Goal: Task Accomplishment & Management: Manage account settings

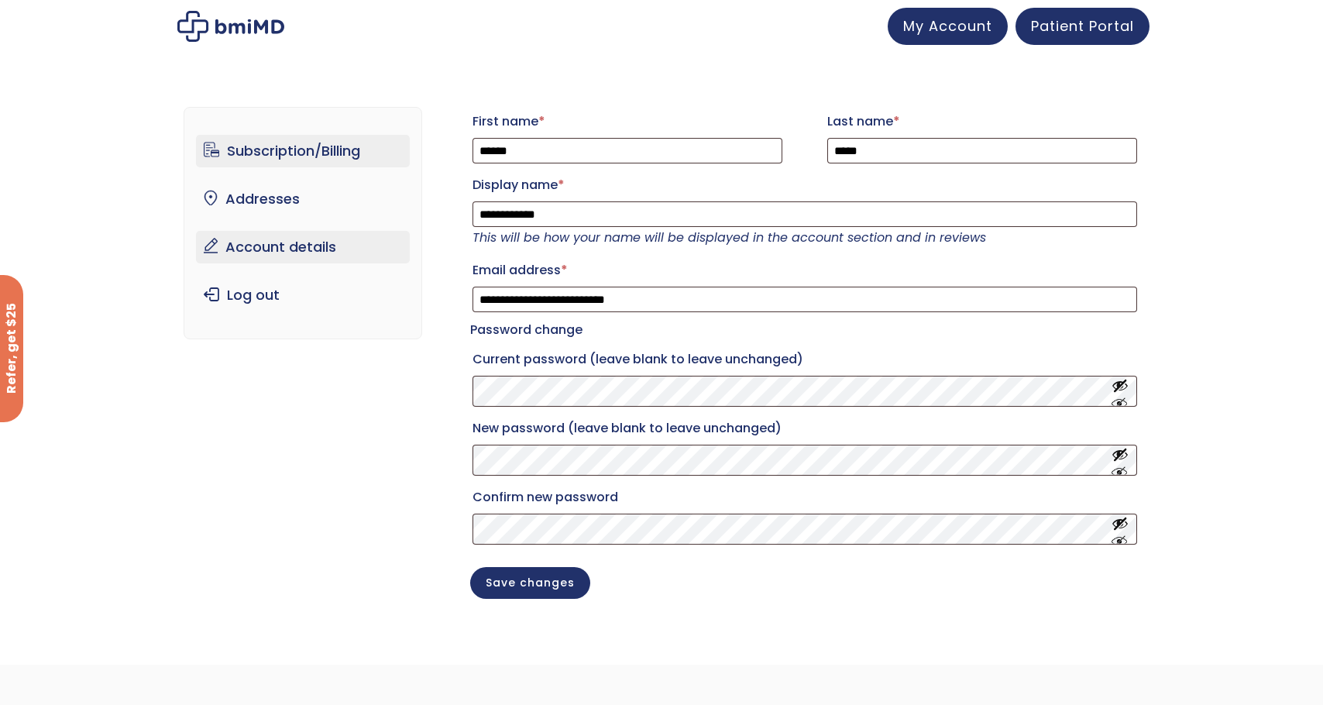
click at [281, 154] on link "Subscription/Billing" at bounding box center [303, 151] width 215 height 33
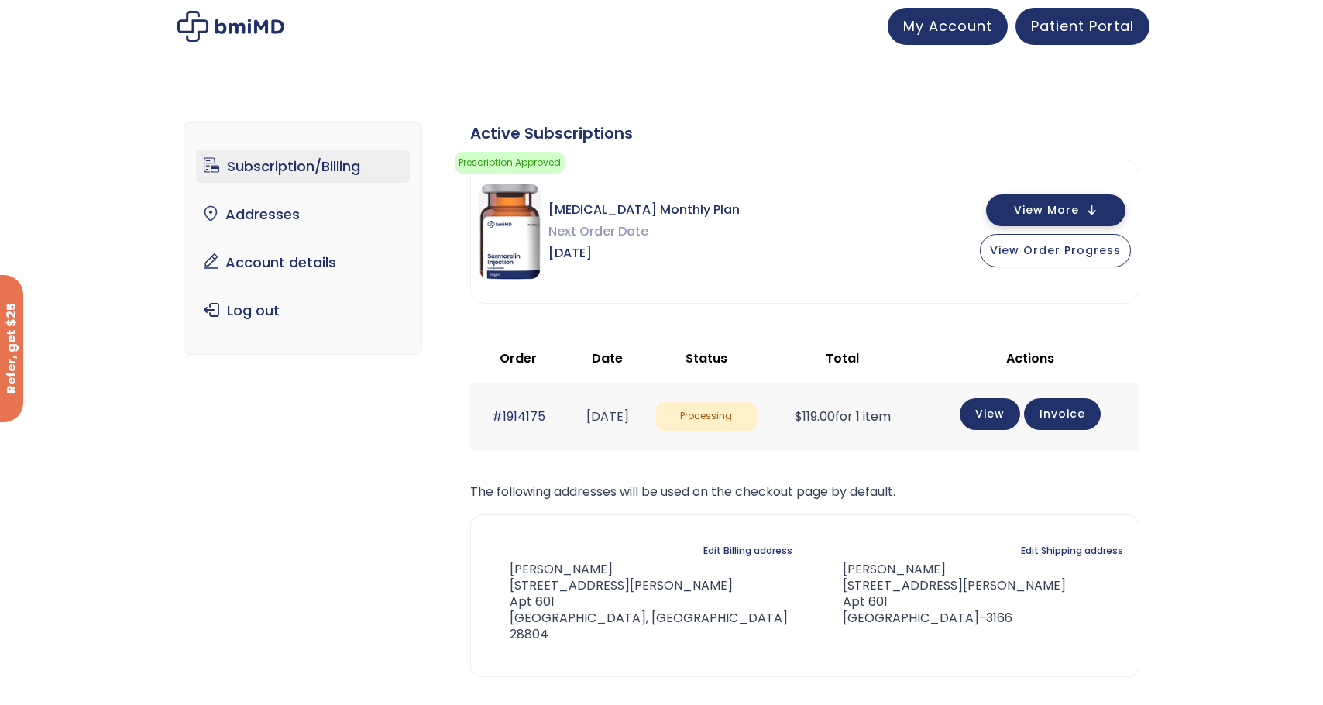
click at [1030, 209] on span "View More" at bounding box center [1046, 210] width 65 height 10
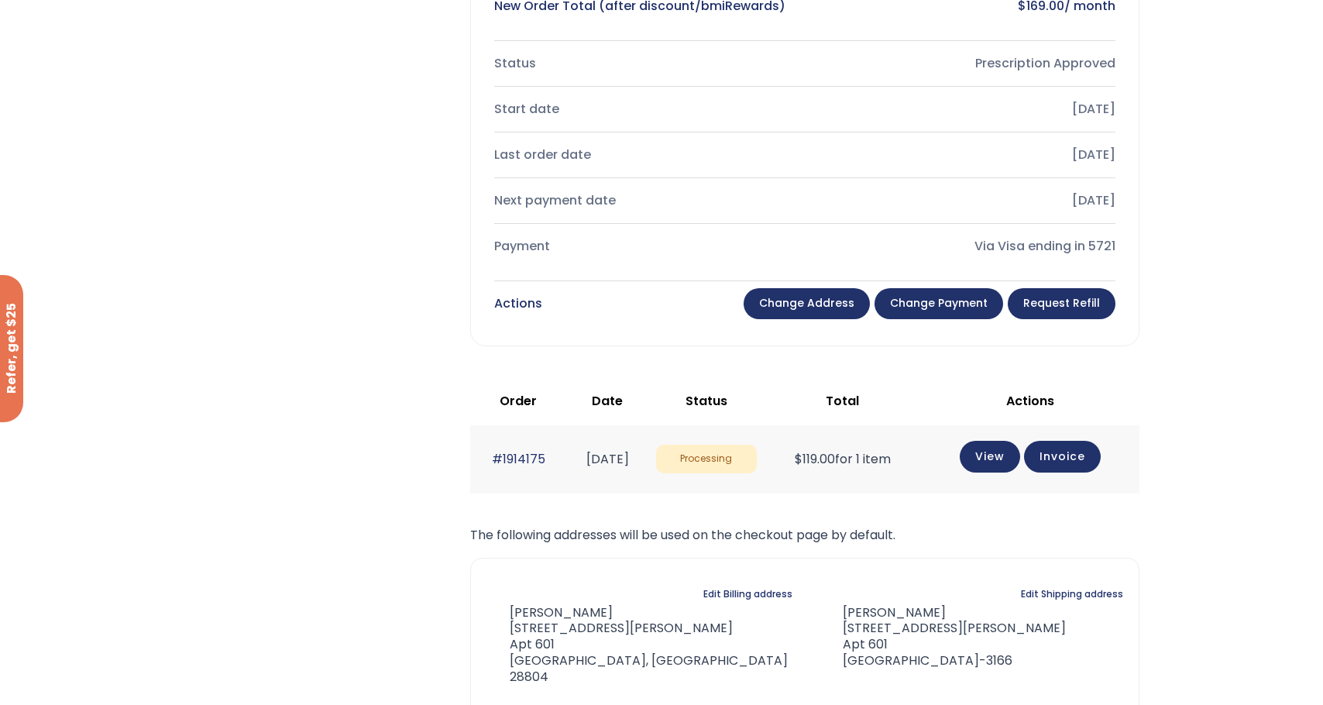
scroll to position [494, 0]
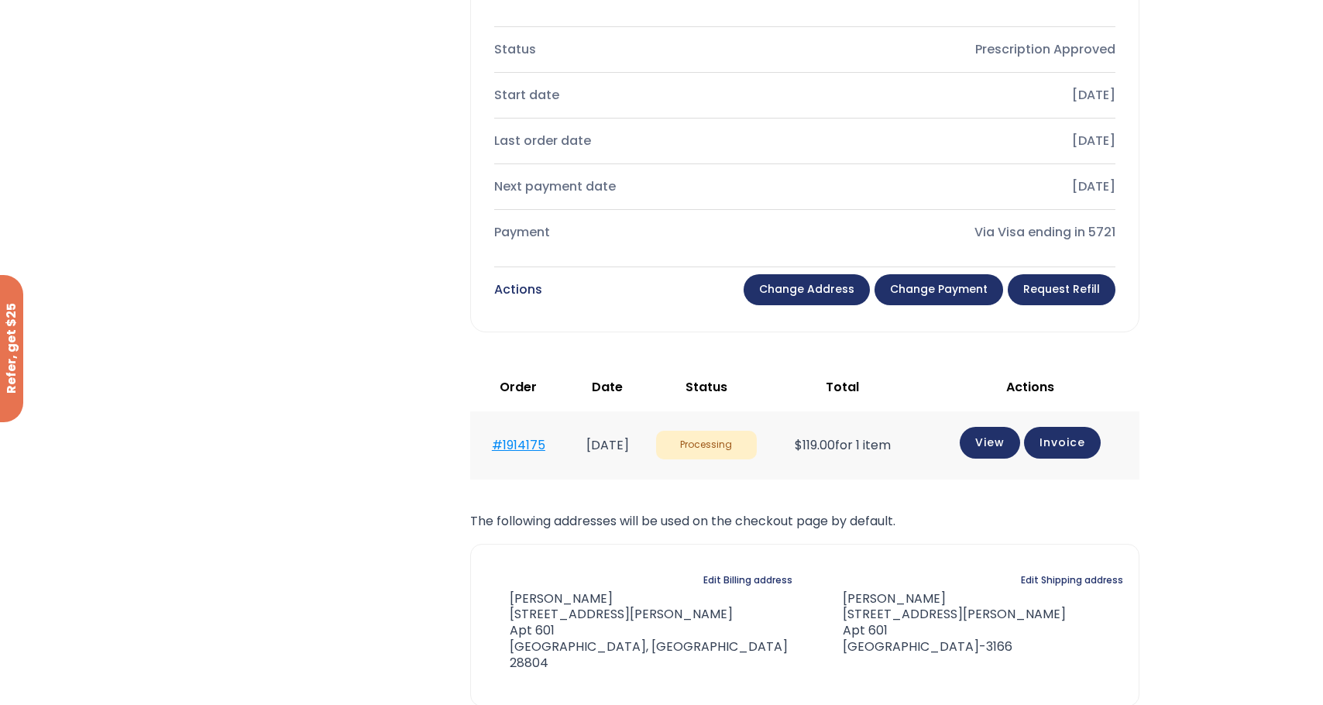
click at [530, 446] on link "#1914175" at bounding box center [518, 445] width 53 height 18
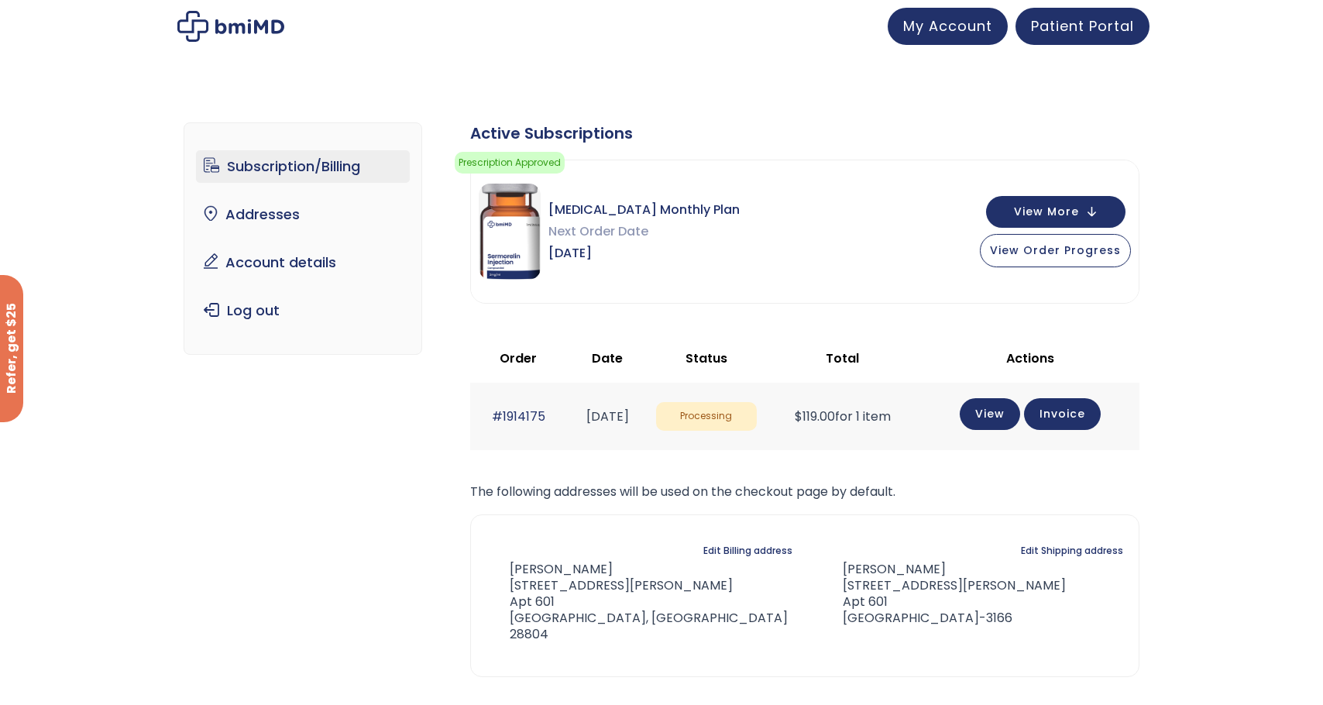
click at [734, 416] on span "Processing" at bounding box center [706, 416] width 101 height 29
click at [1207, 158] on div "Subscription/Billing bmiRewards Addresses Account details Submit a Review Log o…" at bounding box center [661, 433] width 1323 height 685
click at [239, 263] on link "Account details" at bounding box center [303, 262] width 215 height 33
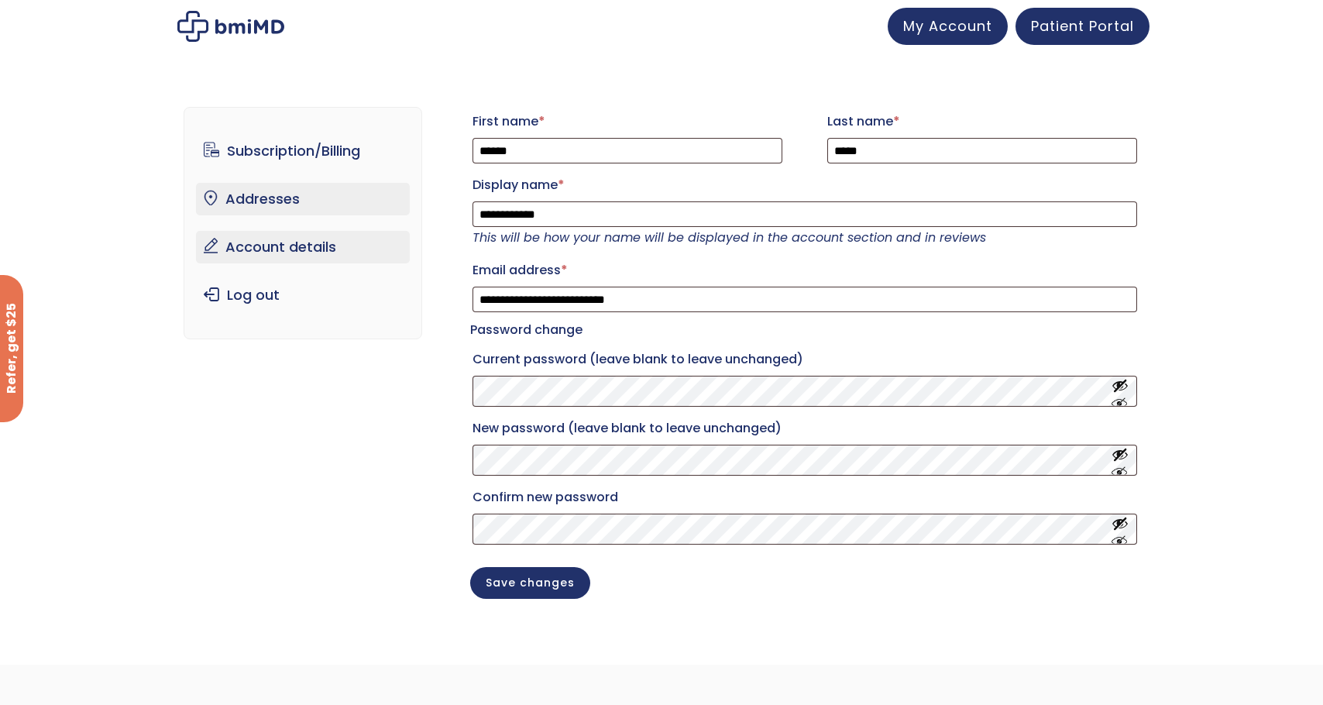
click at [296, 199] on link "Addresses" at bounding box center [303, 199] width 215 height 33
